Goal: Information Seeking & Learning: Learn about a topic

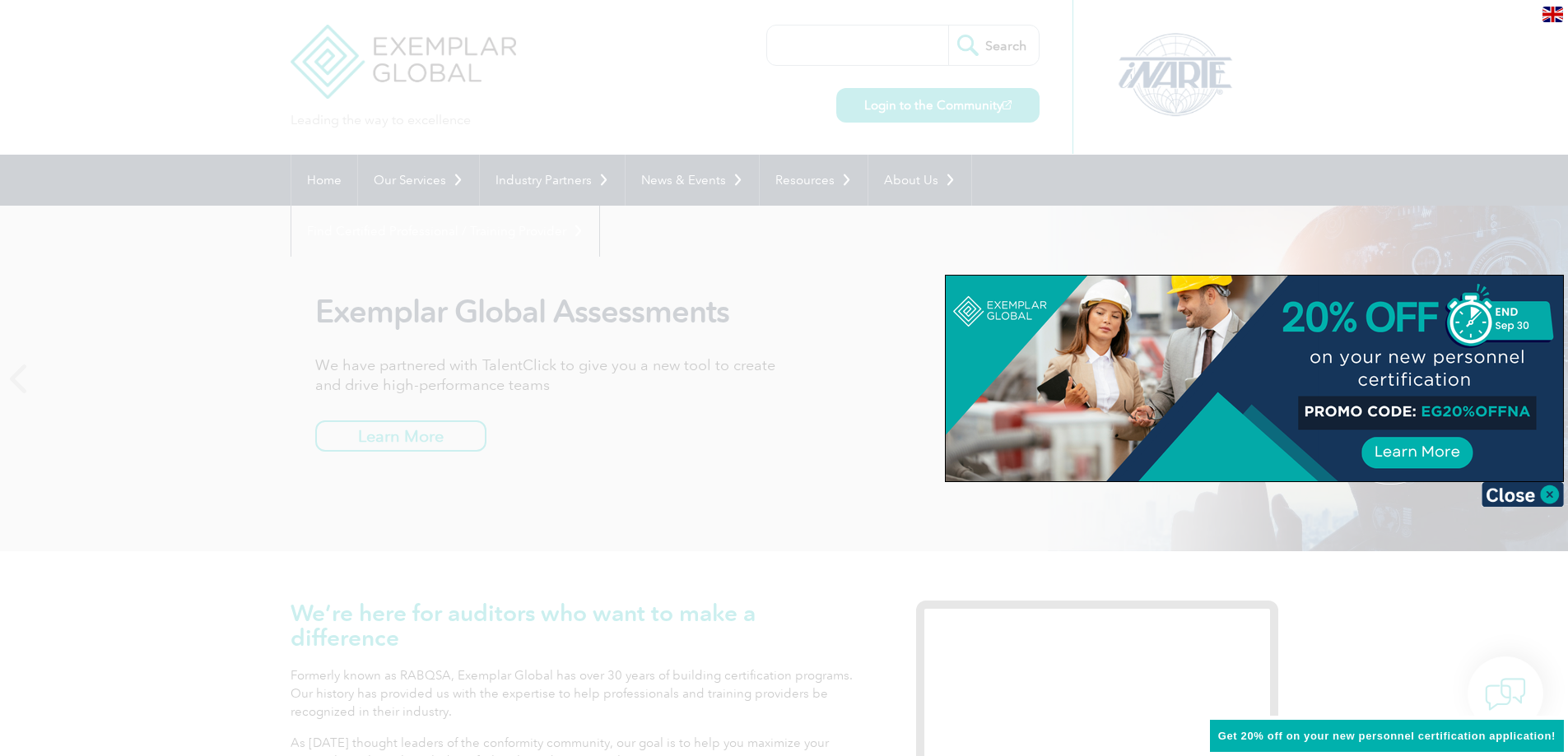
click at [449, 178] on div at bounding box center [784, 378] width 1568 height 756
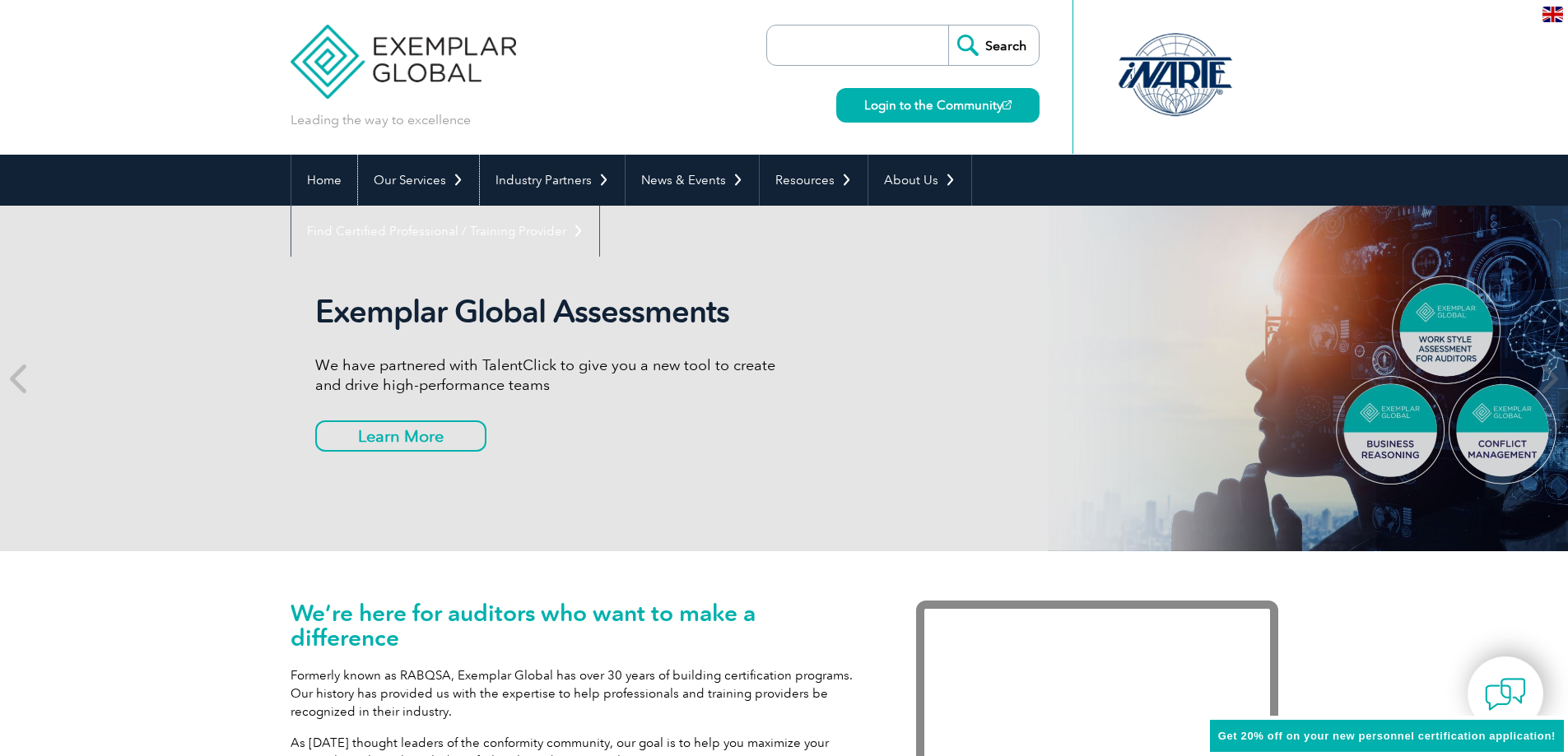
click at [449, 178] on link "Our Services" at bounding box center [419, 180] width 121 height 51
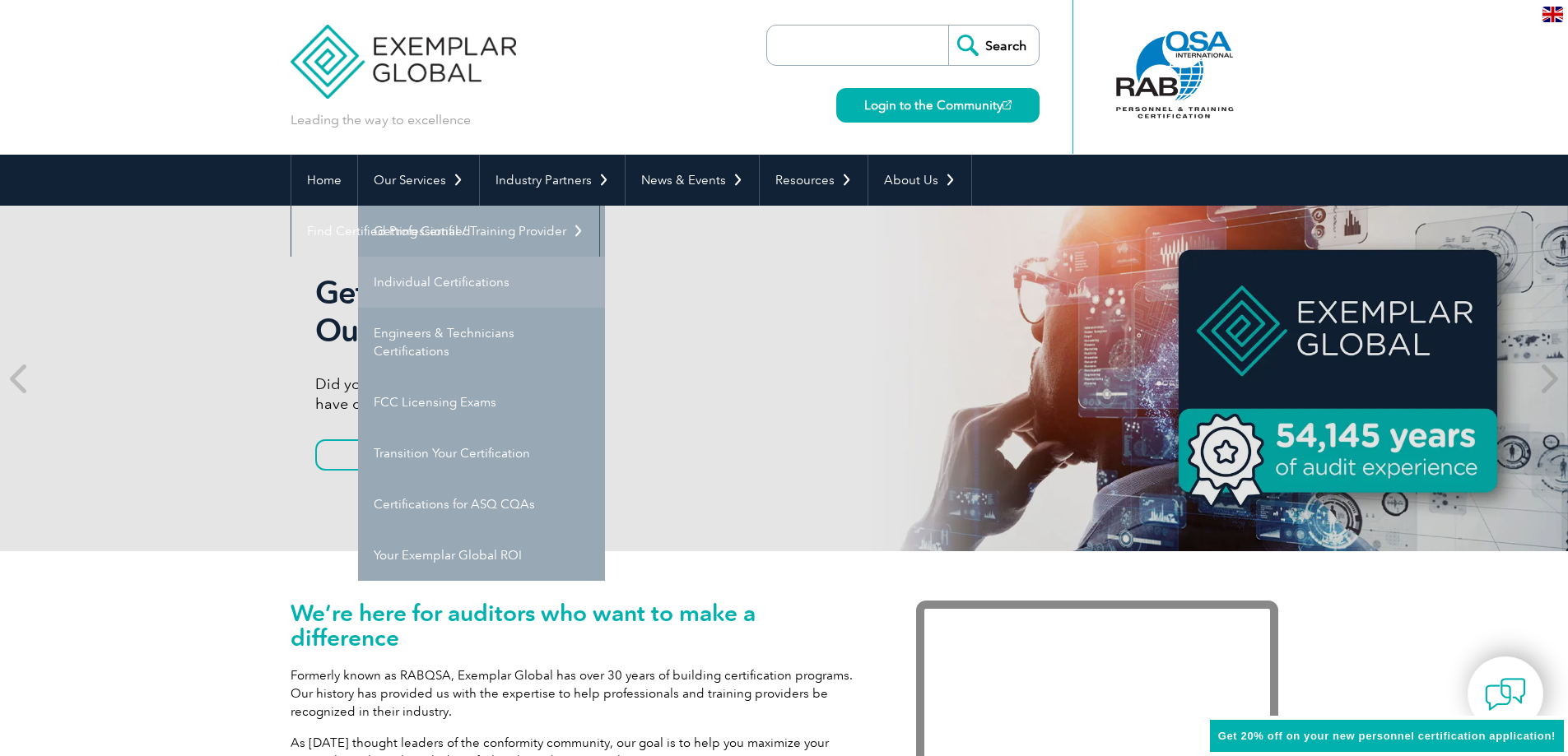
click at [444, 282] on link "Individual Certifications" at bounding box center [482, 282] width 247 height 51
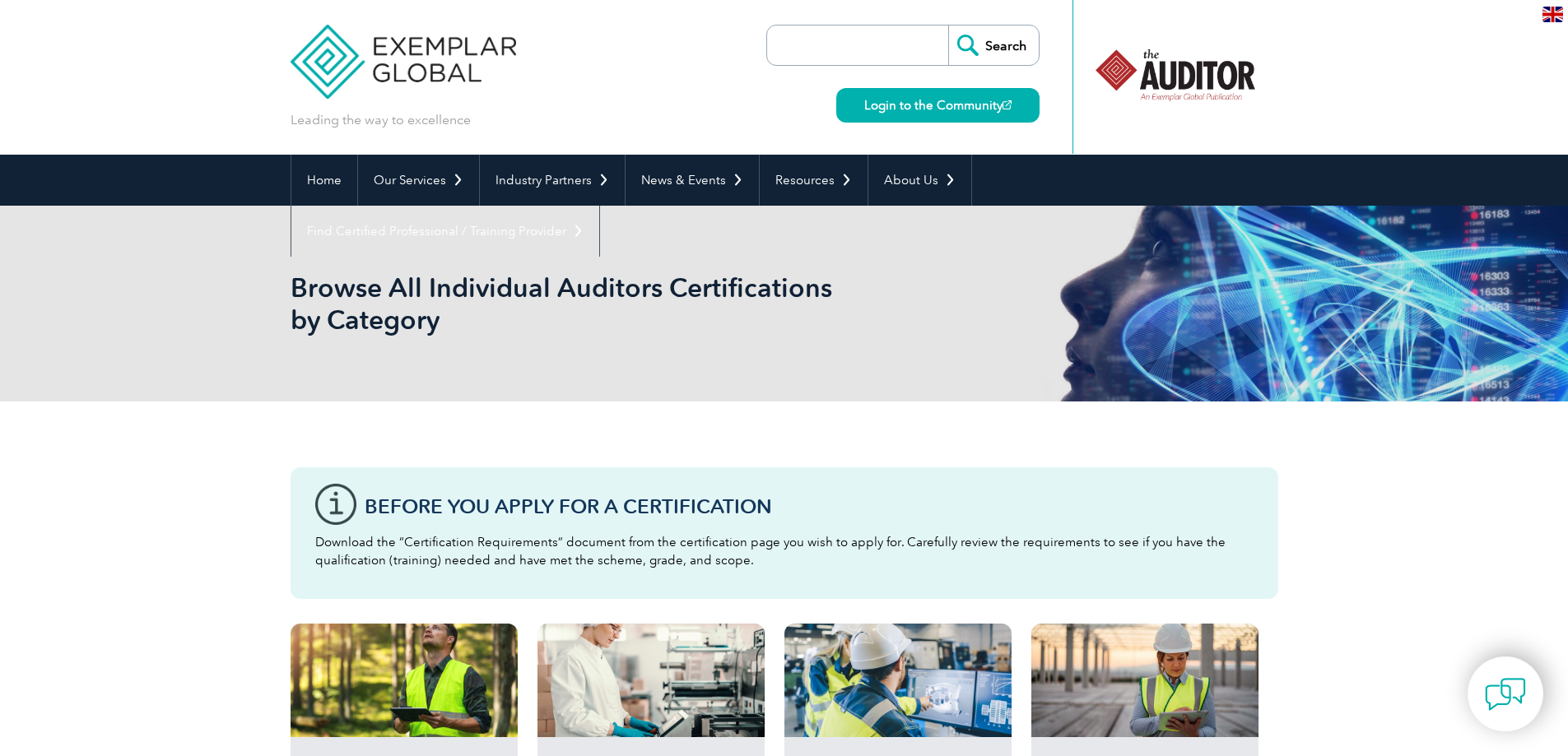
click at [880, 55] on input "search" at bounding box center [861, 45] width 173 height 39
type input "ISO 42001"
click at [948, 26] on input "Search" at bounding box center [993, 45] width 90 height 39
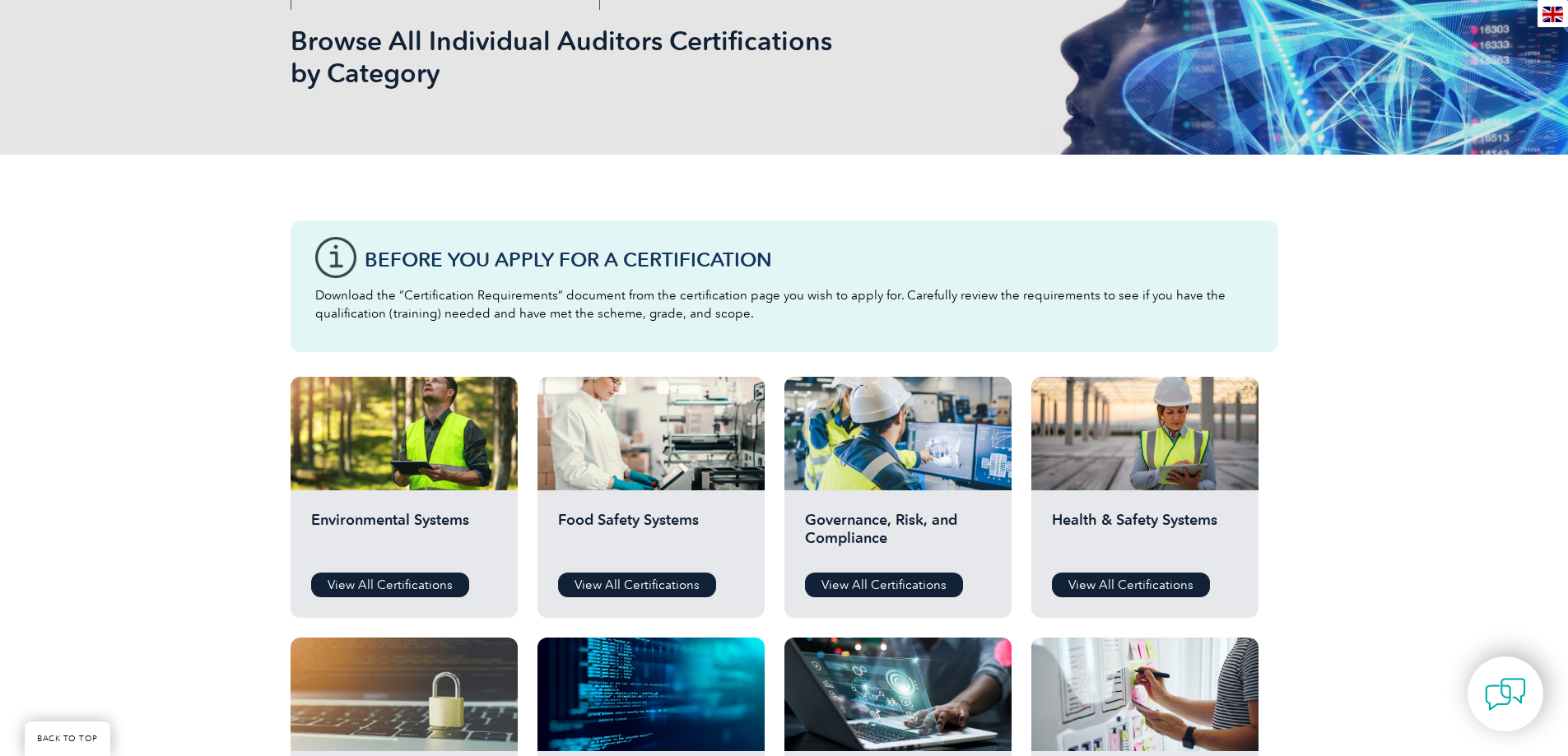
scroll to position [658, 0]
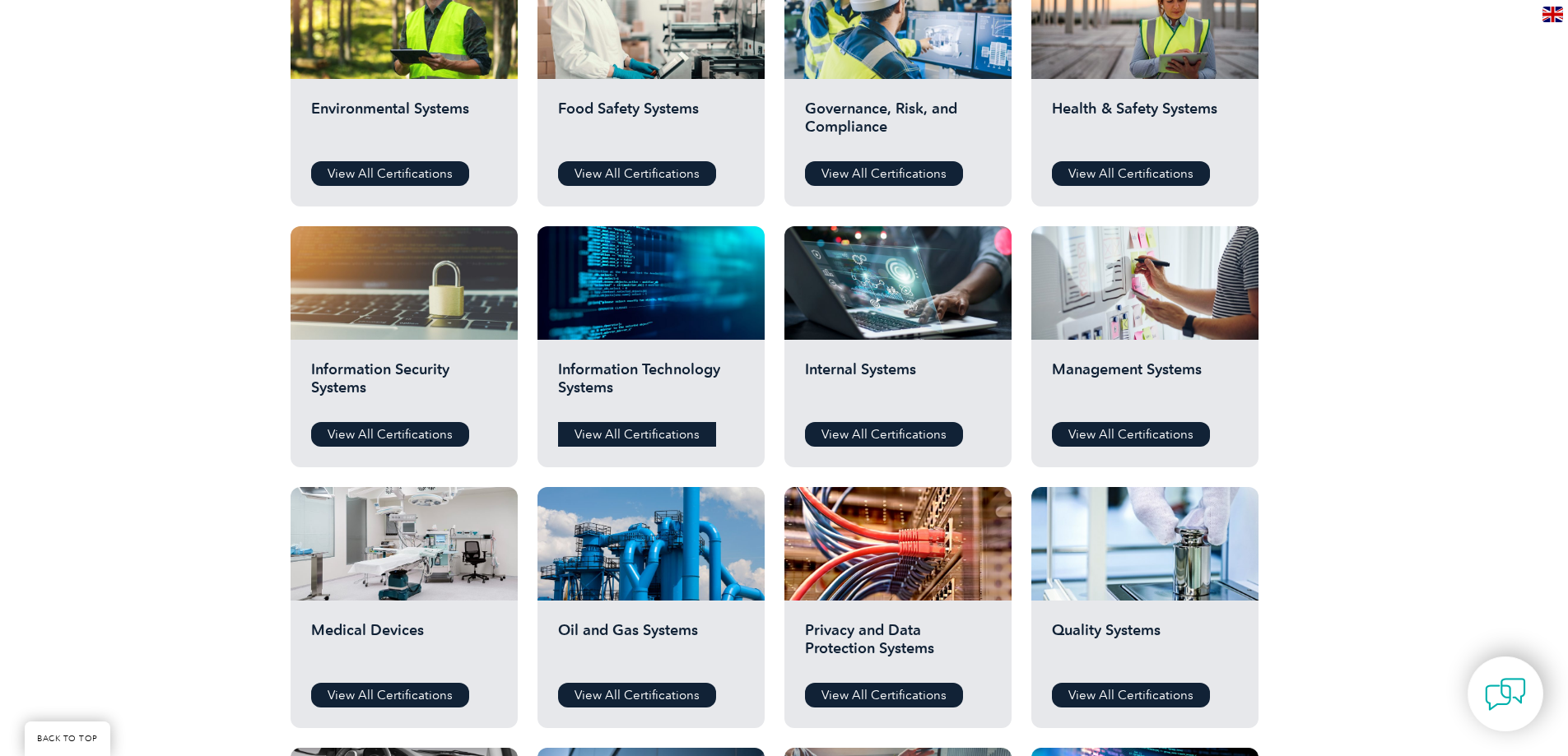
click at [675, 435] on link "View All Certifications" at bounding box center [637, 434] width 158 height 25
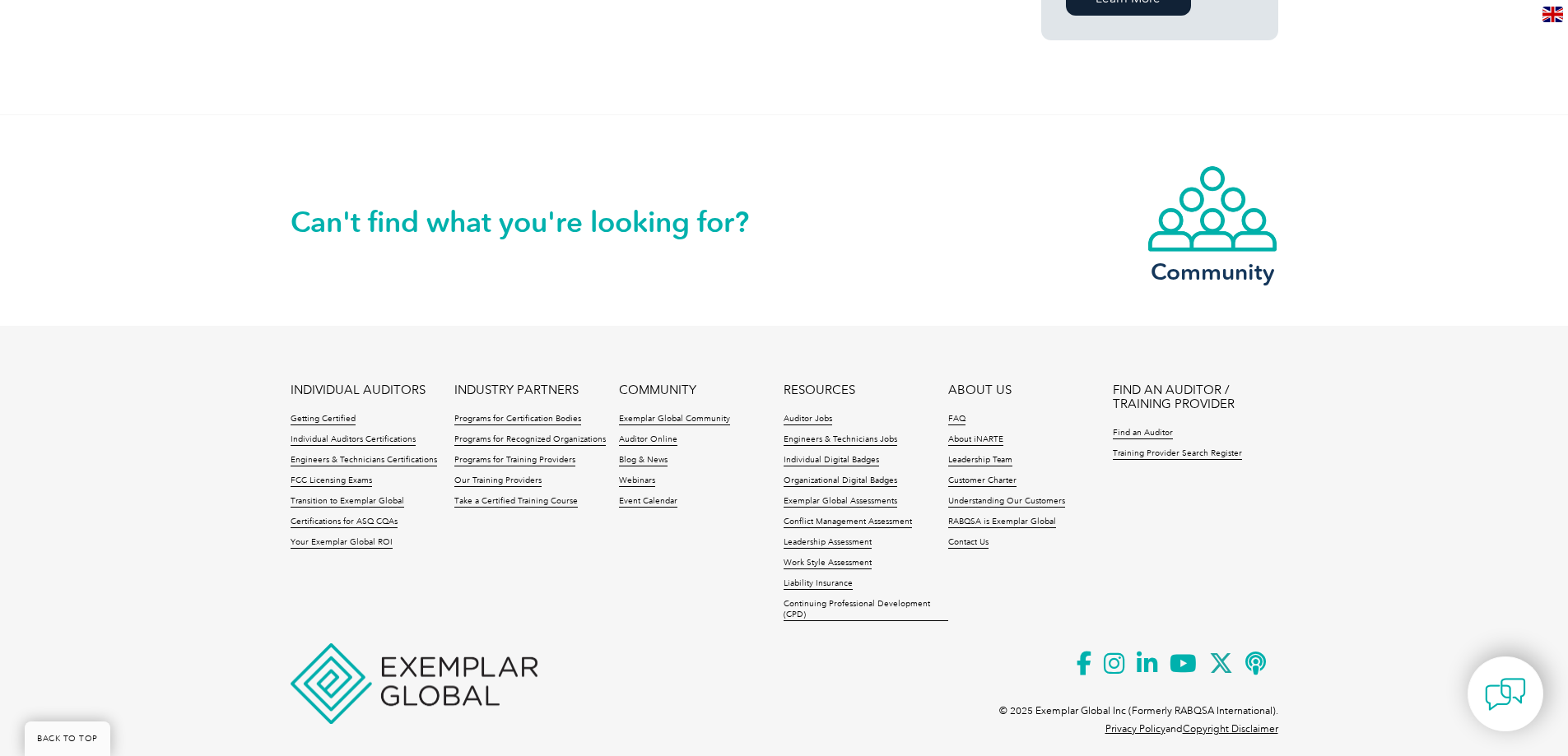
scroll to position [1075, 0]
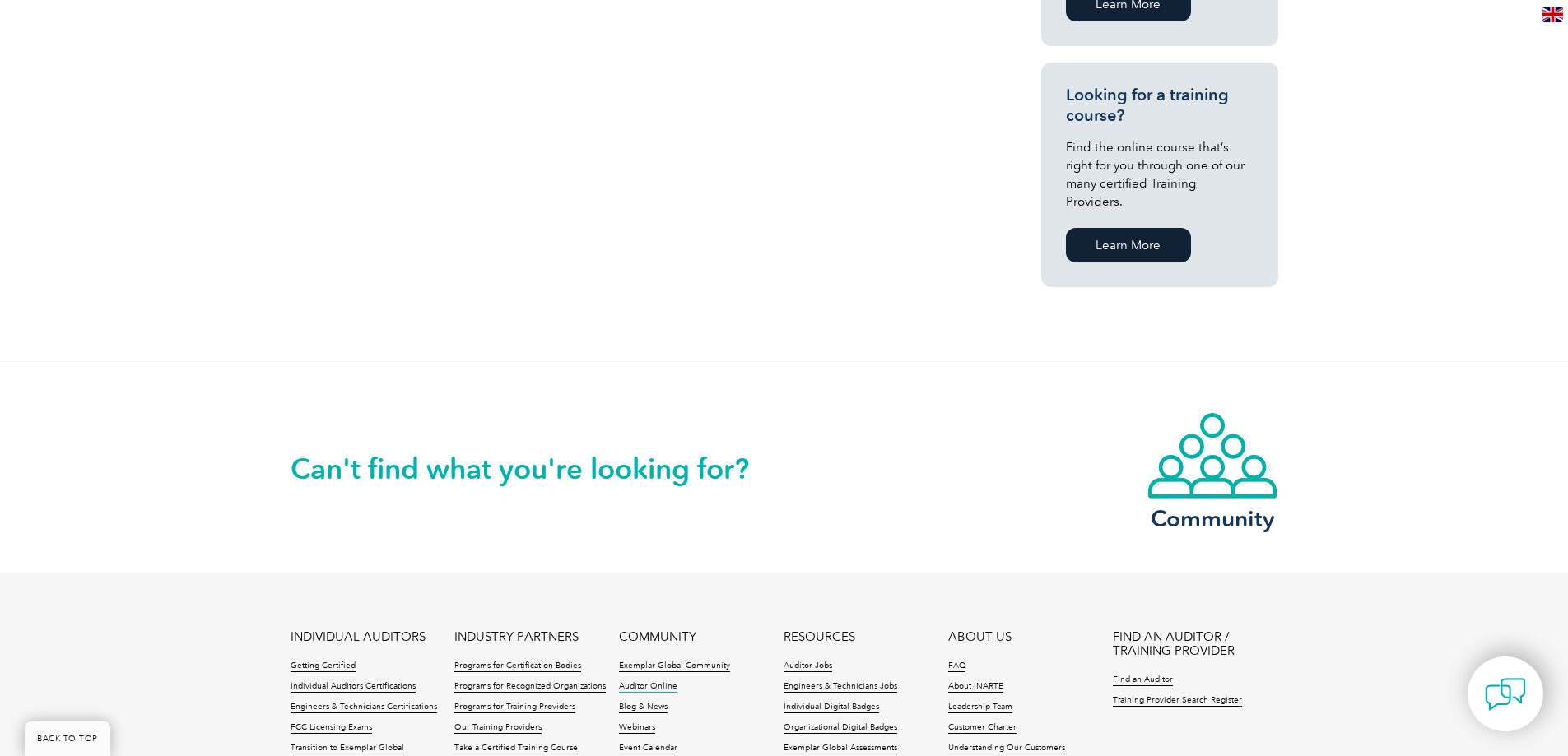
click at [660, 682] on link "Auditor Online" at bounding box center [648, 688] width 58 height 12
